Goal: Task Accomplishment & Management: Manage account settings

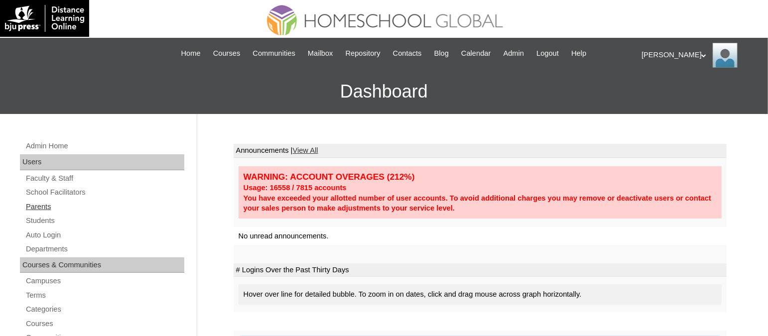
click at [33, 204] on link "Parents" at bounding box center [104, 207] width 159 height 12
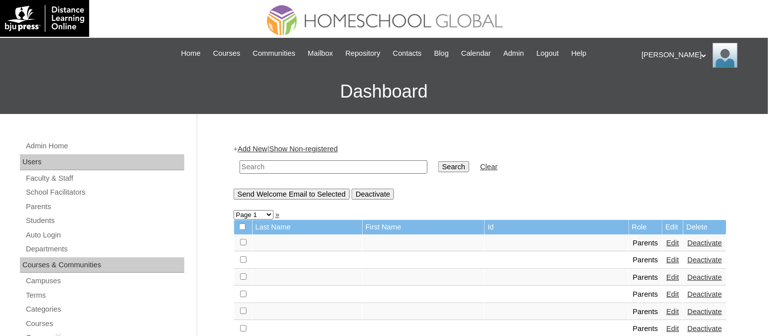
click at [273, 166] on input "text" at bounding box center [334, 166] width 188 height 13
paste input "TOUCHPH2025-MHS010088"
type input "TOUCHPH2025-MHS010088"
click at [438, 161] on input "Search" at bounding box center [453, 166] width 31 height 11
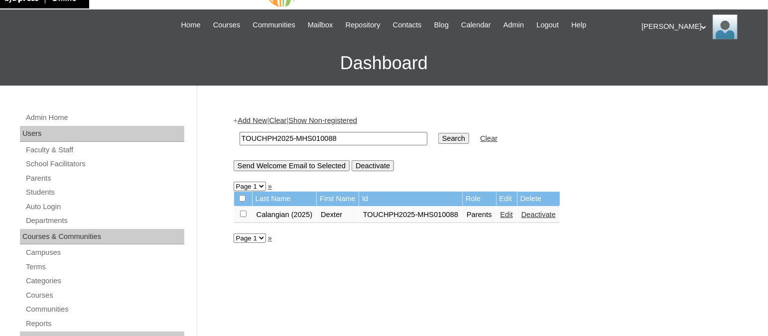
scroll to position [32, 0]
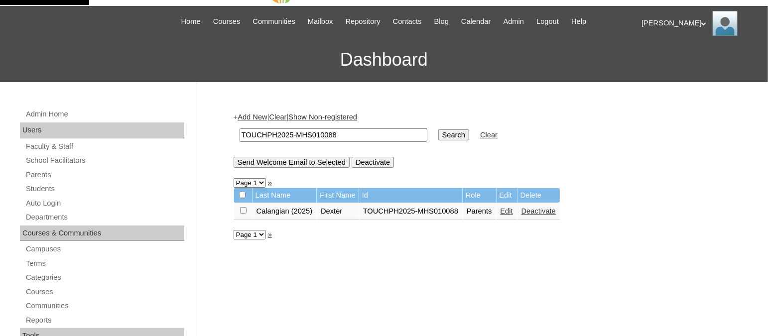
click at [508, 212] on link "Edit" at bounding box center [507, 211] width 12 height 8
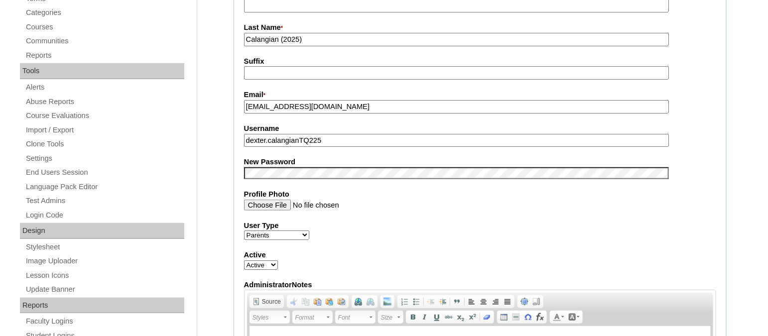
scroll to position [300, 0]
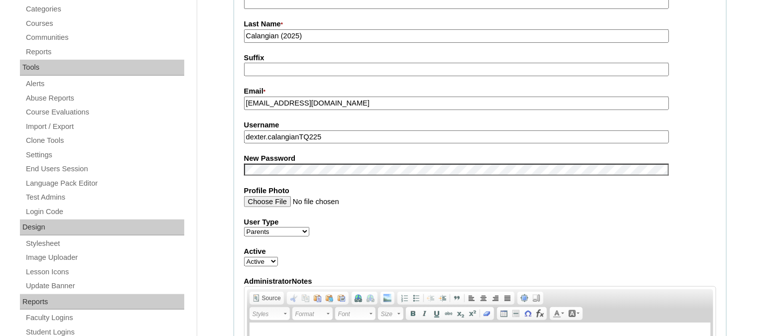
click at [345, 130] on input "dexter.calangianTQ225" at bounding box center [456, 136] width 425 height 13
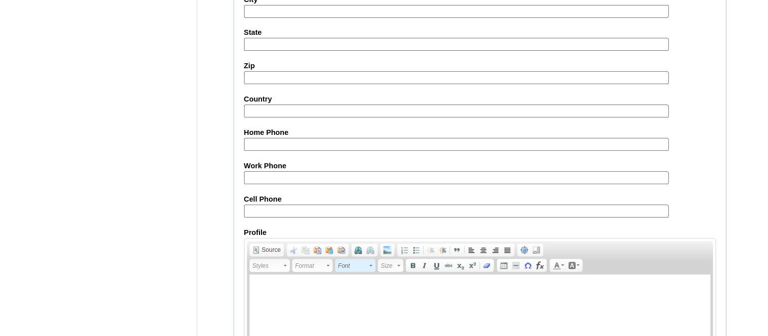
scroll to position [955, 0]
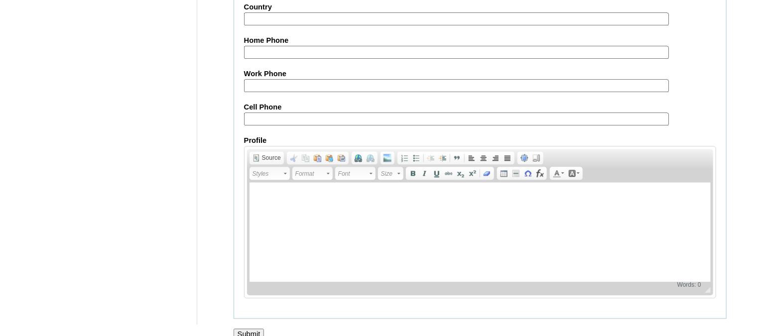
click at [250, 329] on input "Submit" at bounding box center [249, 334] width 31 height 11
